Goal: Task Accomplishment & Management: Complete application form

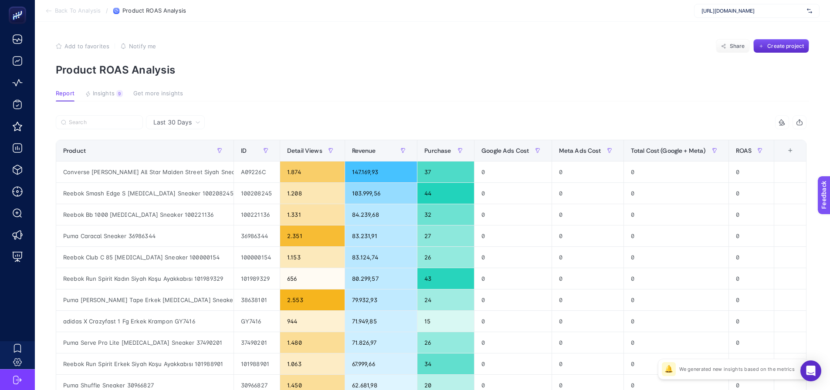
click at [743, 10] on span "[URL][DOMAIN_NAME]" at bounding box center [752, 10] width 102 height 7
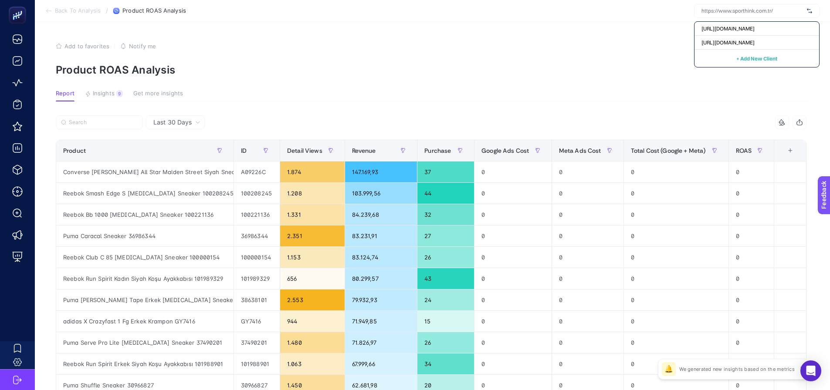
click at [773, 55] on button "+ Add New Client" at bounding box center [756, 58] width 41 height 10
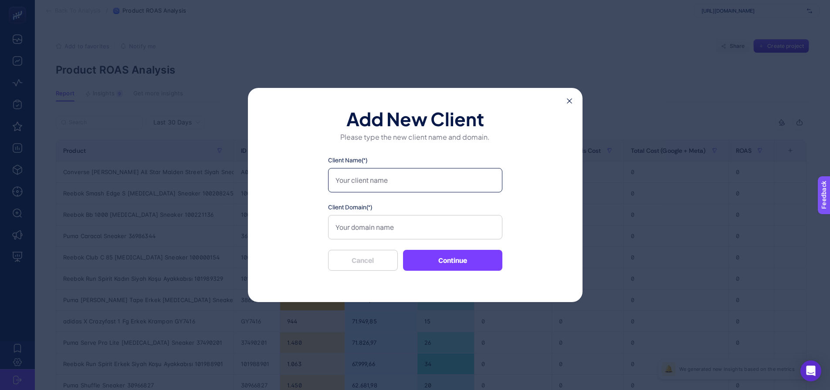
click at [355, 188] on input "Client Name(*)" at bounding box center [415, 180] width 174 height 24
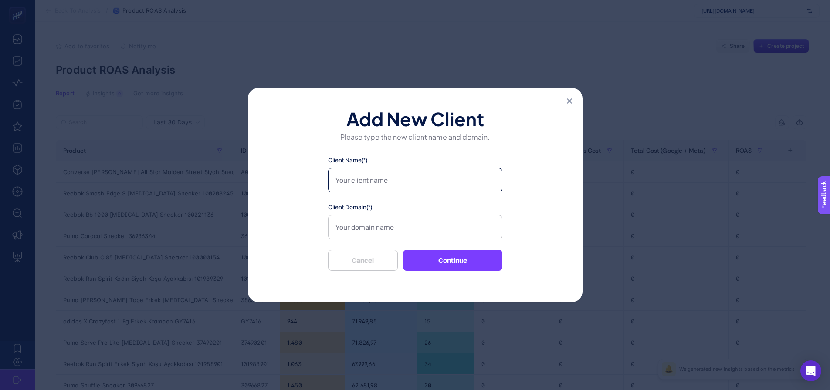
click at [355, 188] on input "Client Name(*)" at bounding box center [415, 180] width 174 height 24
type input "Sporthink-2"
click at [367, 230] on input "Client Domain(*)" at bounding box center [415, 227] width 174 height 24
paste input "Sporthink Converse"
type input "Sporthink Converse"
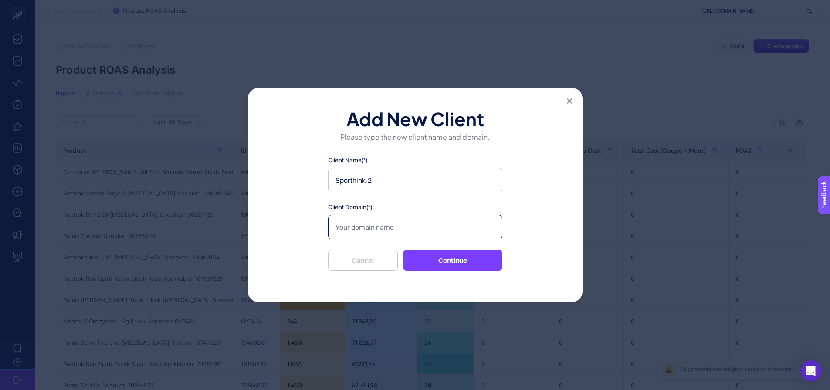
click at [378, 233] on input "Client Domain(*)" at bounding box center [415, 227] width 174 height 24
paste input "[URL][DOMAIN_NAME]"
type input "[URL][DOMAIN_NAME]"
click at [465, 262] on button "Continue" at bounding box center [452, 260] width 99 height 21
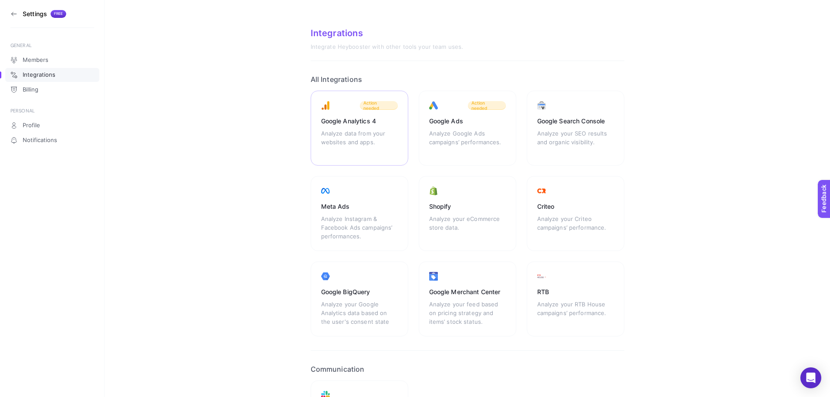
click at [358, 129] on div "Analyze data from your websites and apps." at bounding box center [359, 142] width 77 height 26
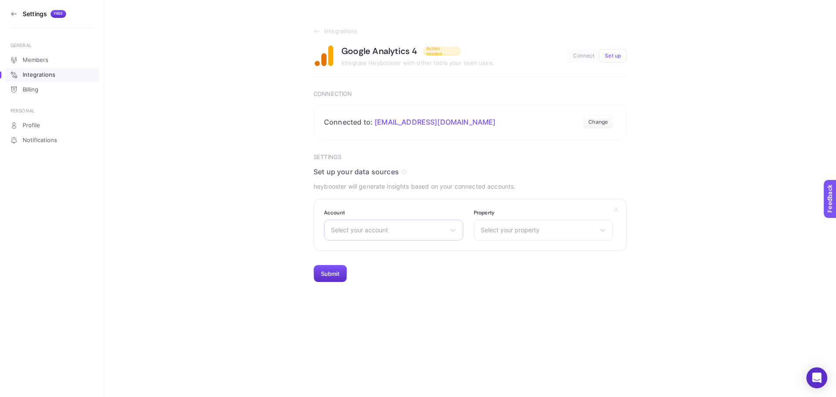
click at [404, 221] on div "Select your account Sporthink" at bounding box center [393, 230] width 139 height 21
click at [360, 266] on li "Sporthink" at bounding box center [393, 268] width 135 height 14
click at [519, 231] on span "Select your property" at bounding box center [538, 230] width 115 height 7
click at [513, 267] on li "Sporthink" at bounding box center [543, 268] width 135 height 14
click at [335, 273] on button "Submit" at bounding box center [331, 273] width 34 height 17
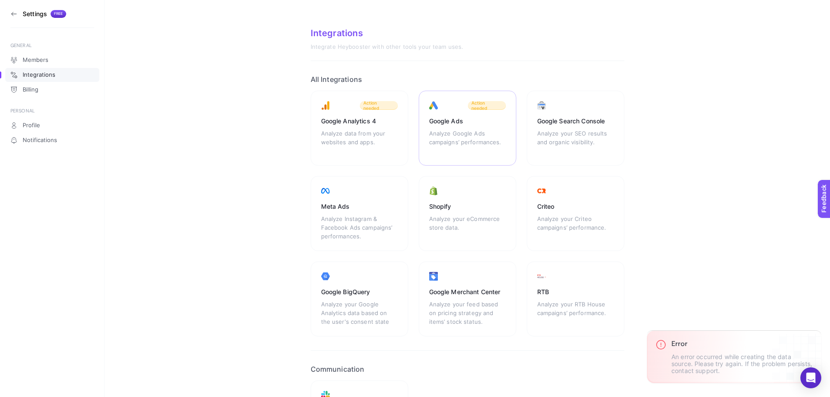
click at [472, 126] on div "Google Ads Analyze Google Ads campaigns’ performances. Action needed" at bounding box center [468, 128] width 98 height 75
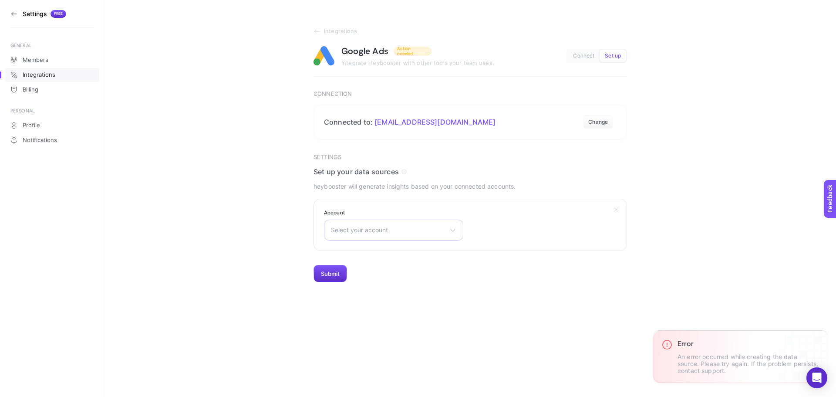
click at [392, 229] on span "Select your account" at bounding box center [388, 230] width 115 height 7
click at [353, 271] on span "Sporthink" at bounding box center [345, 268] width 27 height 7
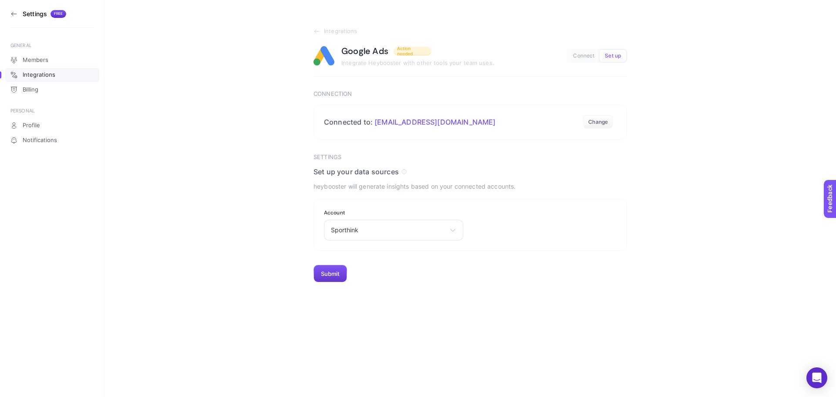
click at [340, 275] on button "Submit" at bounding box center [331, 273] width 34 height 17
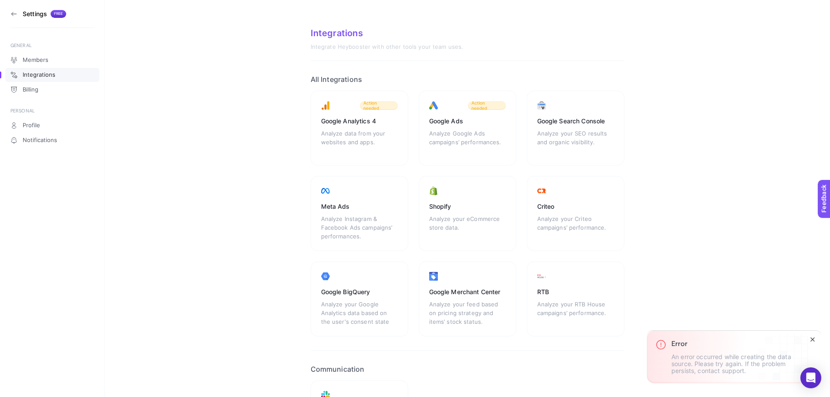
click at [718, 371] on p "An error occurred while creating the data source. Please try again. If the prob…" at bounding box center [734, 363] width 127 height 21
copy p "An error occurred while creating the data source. Please try again. If the prob…"
